Goal: Manage account settings

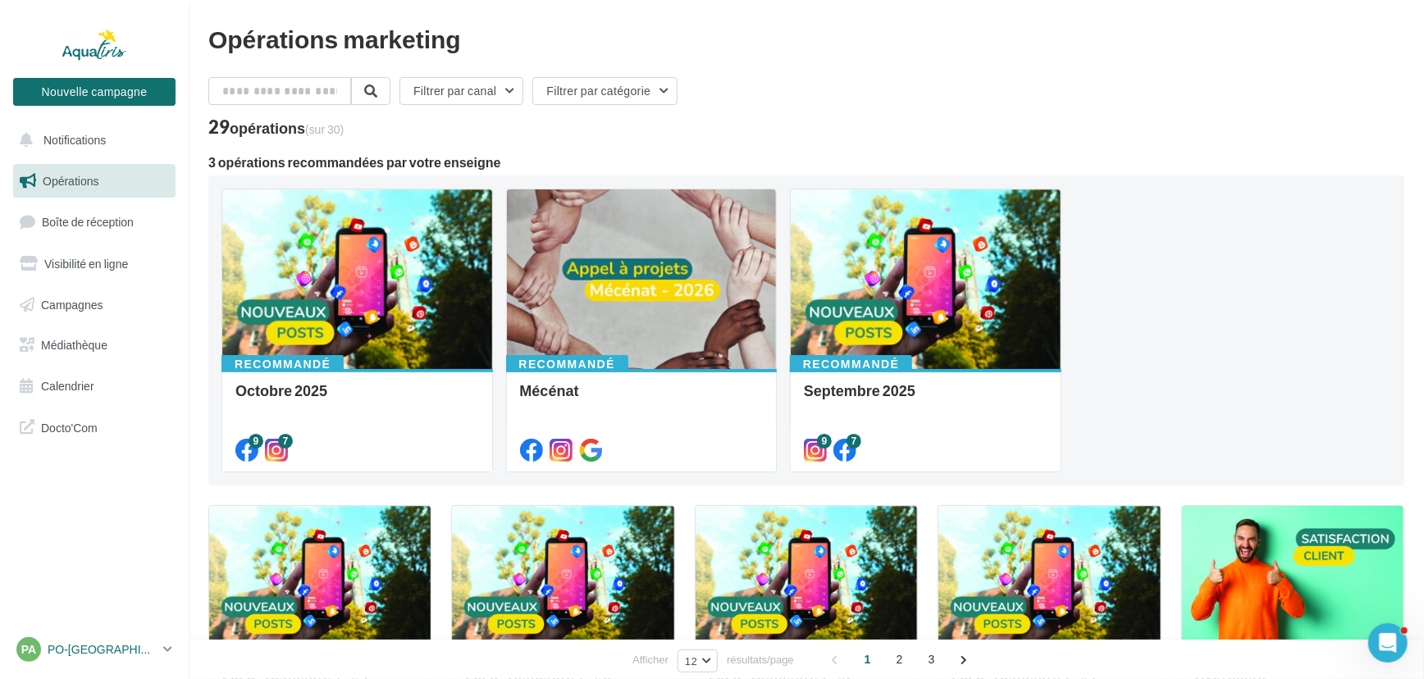
click at [100, 655] on p "PO-[GEOGRAPHIC_DATA]-HERAULT" at bounding box center [102, 649] width 109 height 16
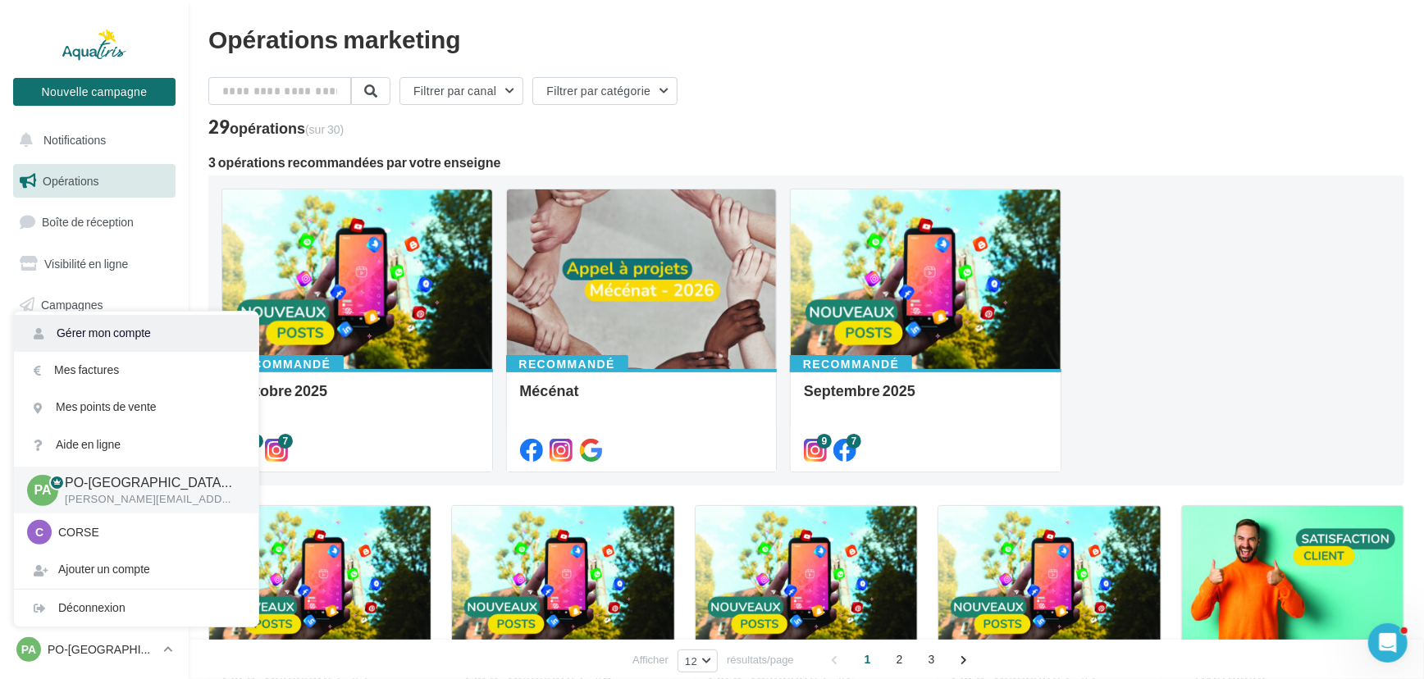
click at [162, 336] on link "Gérer mon compte" at bounding box center [136, 333] width 244 height 37
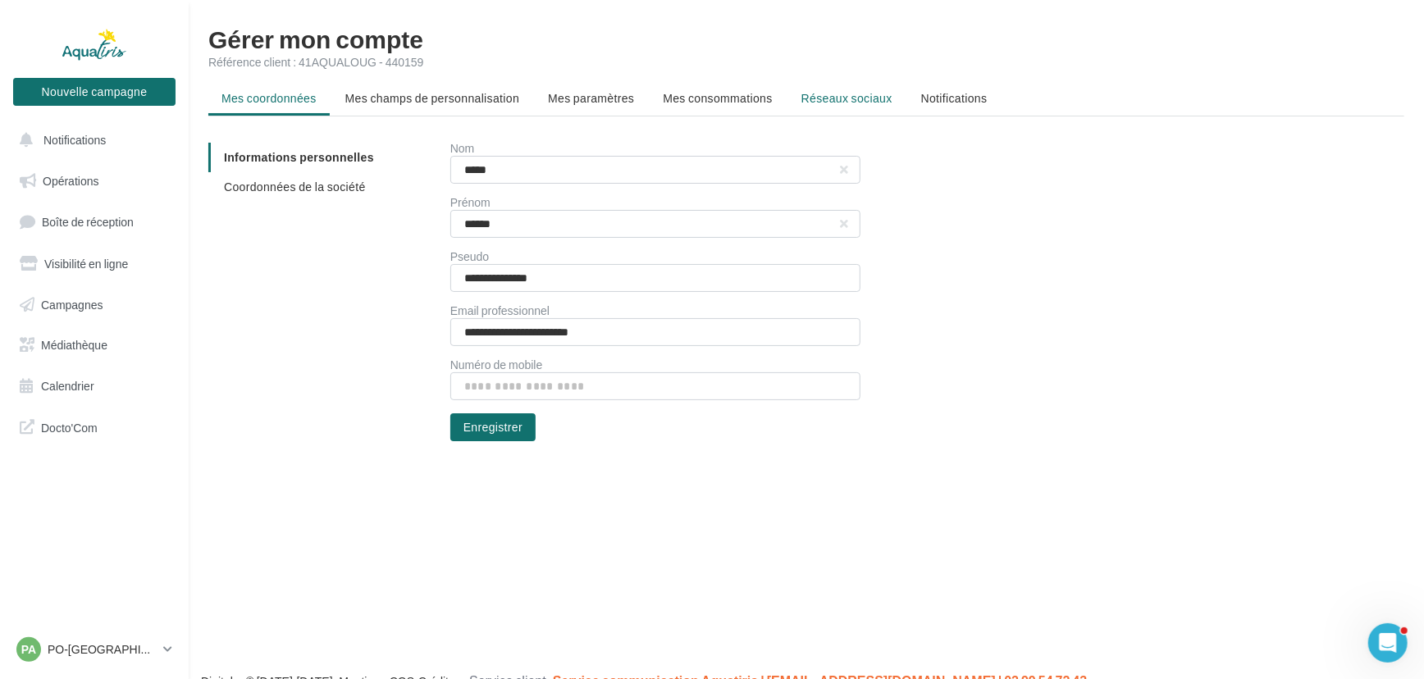
click at [792, 90] on li "Réseaux sociaux" at bounding box center [846, 99] width 117 height 30
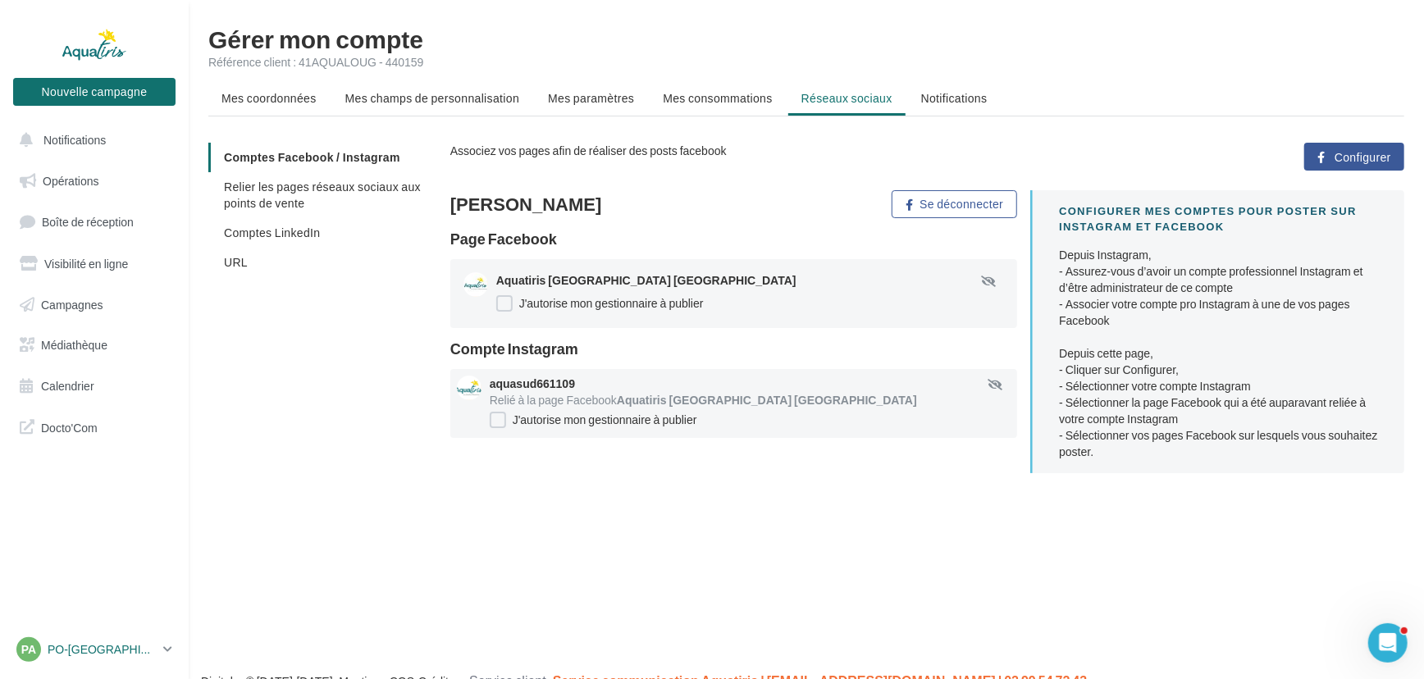
click at [105, 640] on div "PA PO-[GEOGRAPHIC_DATA]-HERAULT [PERSON_NAME][EMAIL_ADDRESS][DOMAIN_NAME]" at bounding box center [86, 649] width 140 height 25
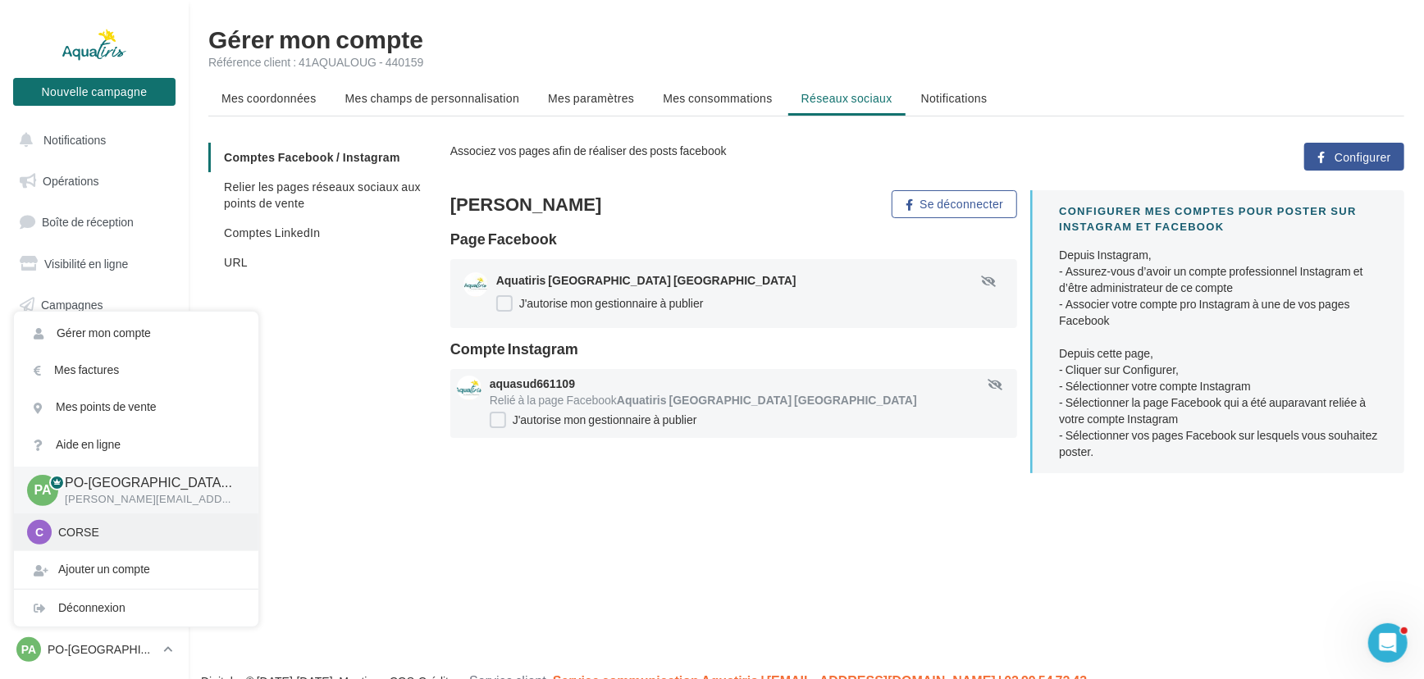
click at [105, 527] on p "CORSE" at bounding box center [148, 532] width 180 height 16
